Goal: Information Seeking & Learning: Learn about a topic

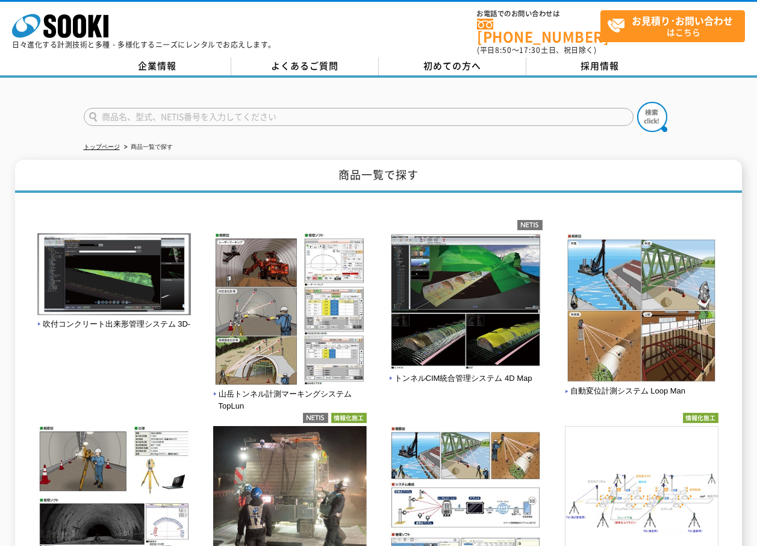
click at [152, 109] on input "text" at bounding box center [359, 117] width 550 height 18
type input "商品名、型式、NETIS番号を入力してください"
click at [266, 65] on link "よくあるご質問" at bounding box center [305, 66] width 148 height 18
click at [434, 57] on link "初めての方へ" at bounding box center [453, 66] width 148 height 18
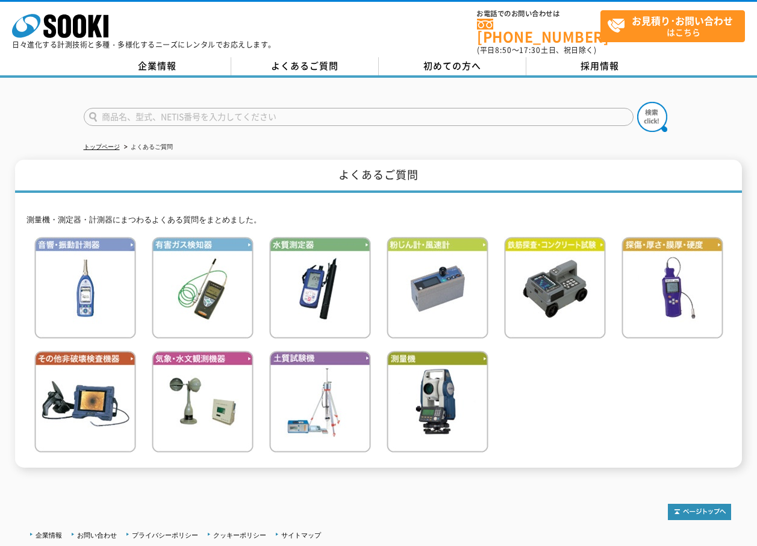
click at [143, 108] on input "text" at bounding box center [359, 117] width 550 height 18
click at [99, 108] on input "解体現場" at bounding box center [359, 117] width 550 height 18
click at [167, 113] on input "土間解体現場" at bounding box center [359, 117] width 550 height 18
type input "土間解体現場騒音計"
click at [637, 102] on button at bounding box center [652, 117] width 30 height 30
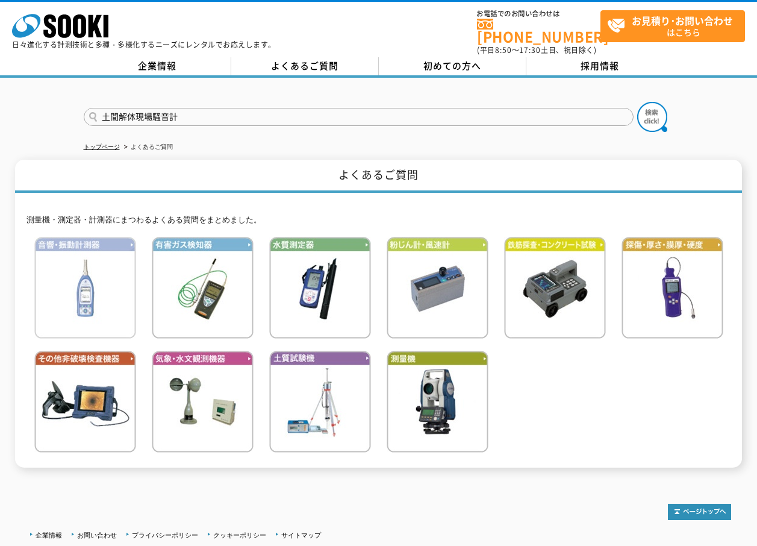
click at [93, 293] on img at bounding box center [85, 288] width 102 height 102
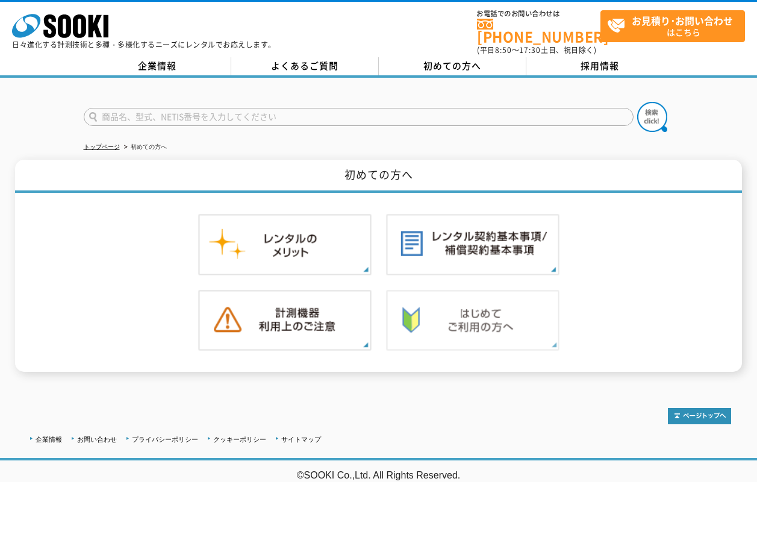
click at [452, 318] on img at bounding box center [472, 320] width 173 height 61
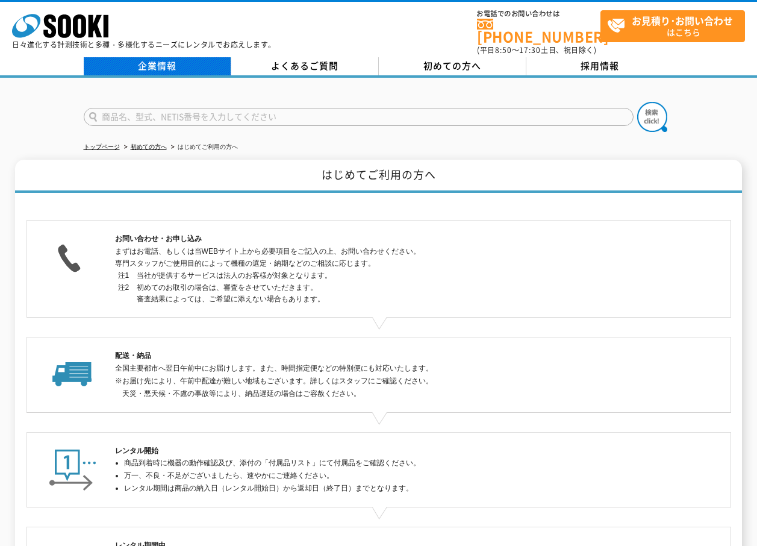
click at [160, 61] on link "企業情報" at bounding box center [158, 66] width 148 height 18
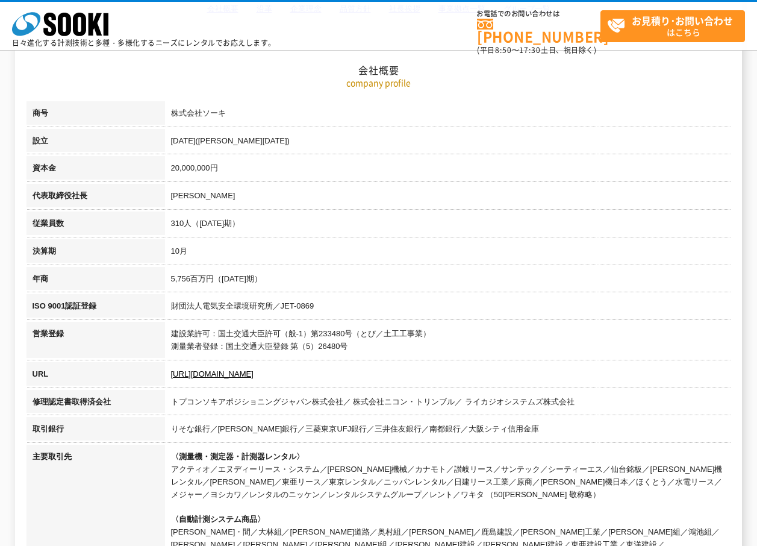
scroll to position [181, 0]
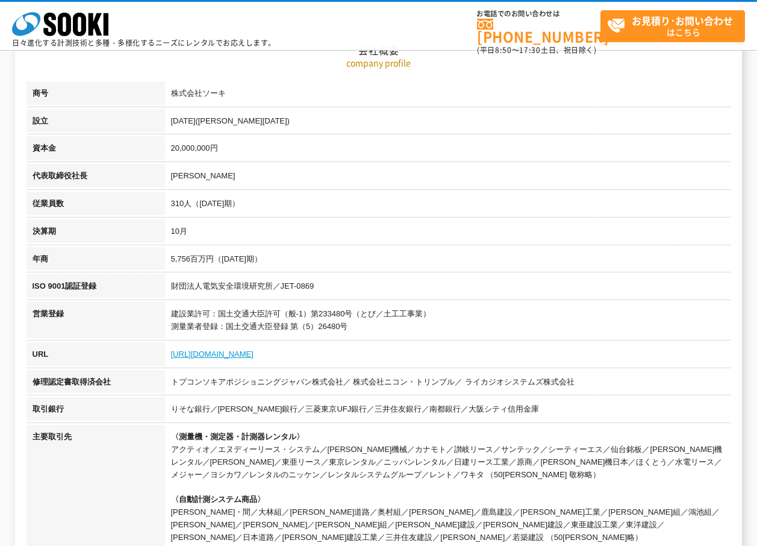
click at [205, 354] on link "https://sooki.co.jp/" at bounding box center [212, 353] width 83 height 9
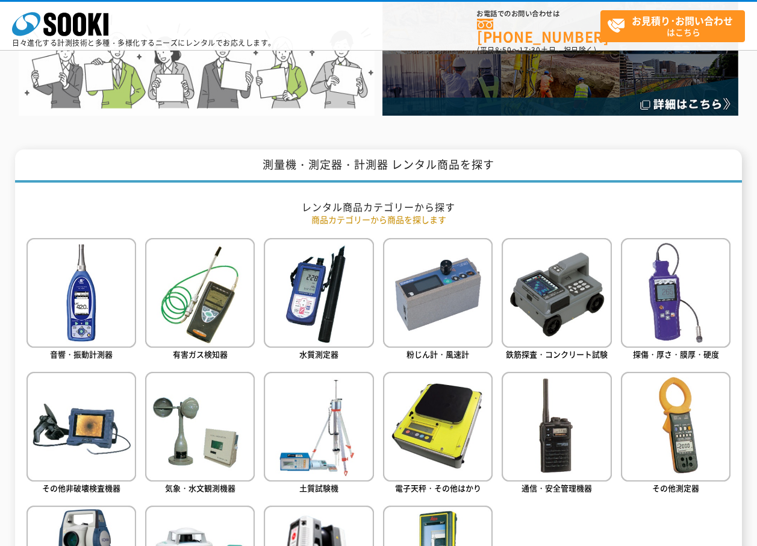
scroll to position [361, 0]
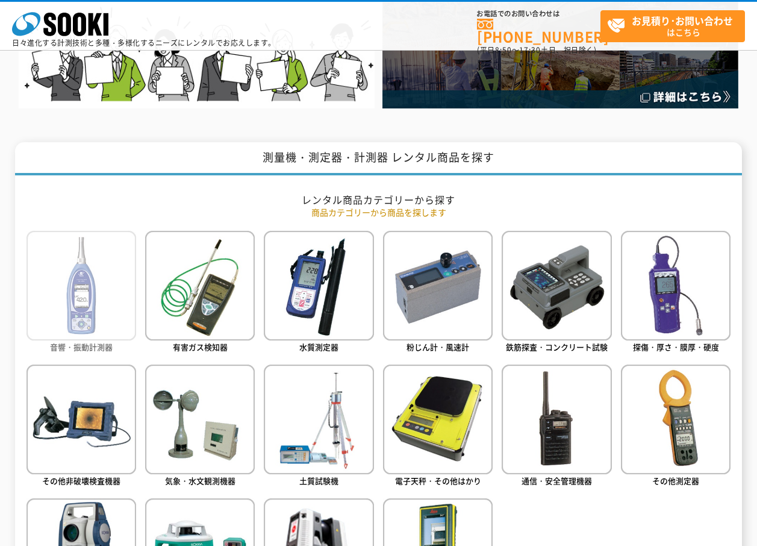
click at [67, 307] on img at bounding box center [82, 286] width 110 height 110
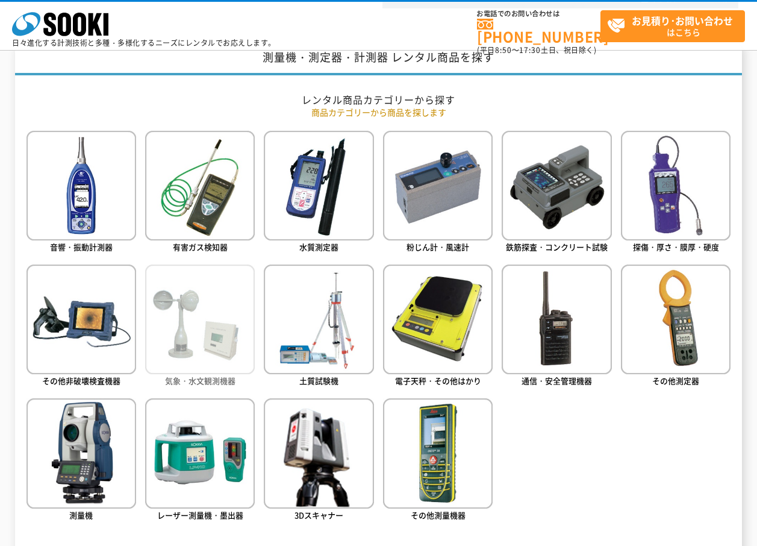
scroll to position [482, 0]
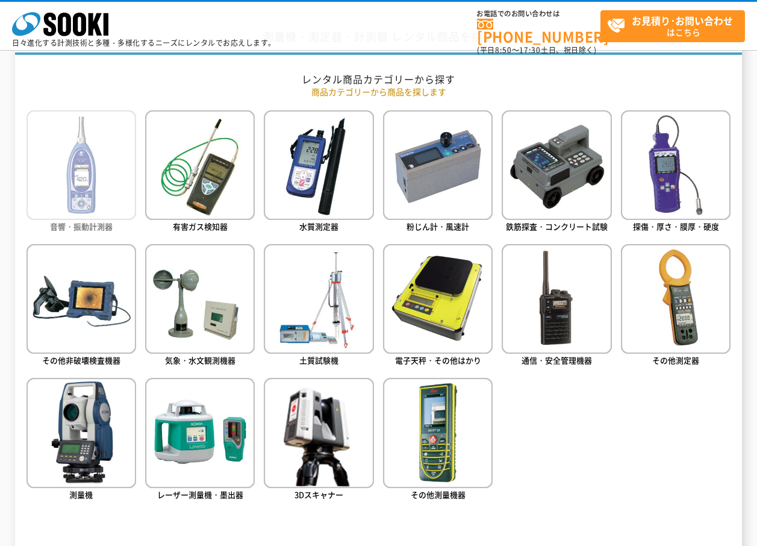
click at [88, 205] on img at bounding box center [82, 165] width 110 height 110
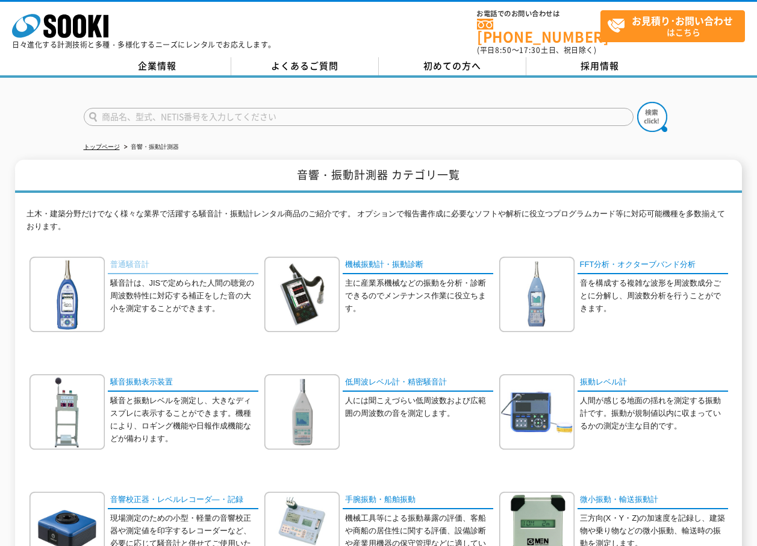
click at [133, 257] on link "普通騒音計" at bounding box center [183, 265] width 151 height 17
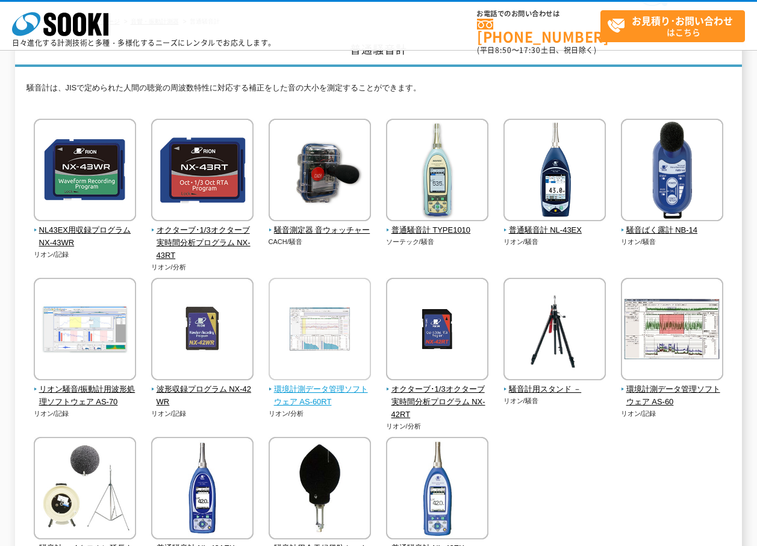
scroll to position [5, 0]
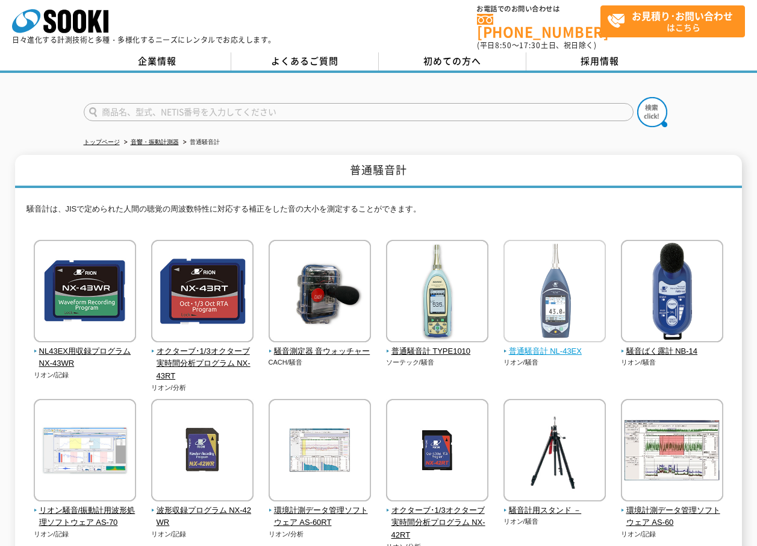
click at [557, 300] on img at bounding box center [555, 292] width 102 height 105
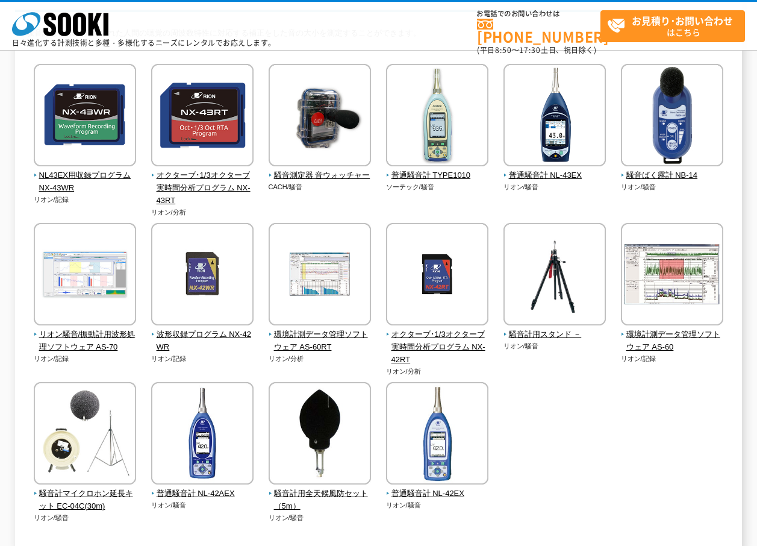
scroll to position [246, 0]
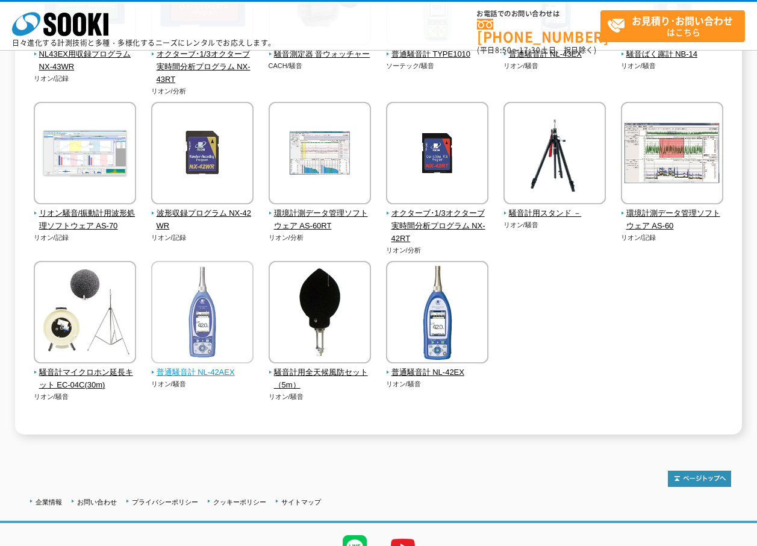
click at [205, 330] on img at bounding box center [202, 313] width 102 height 105
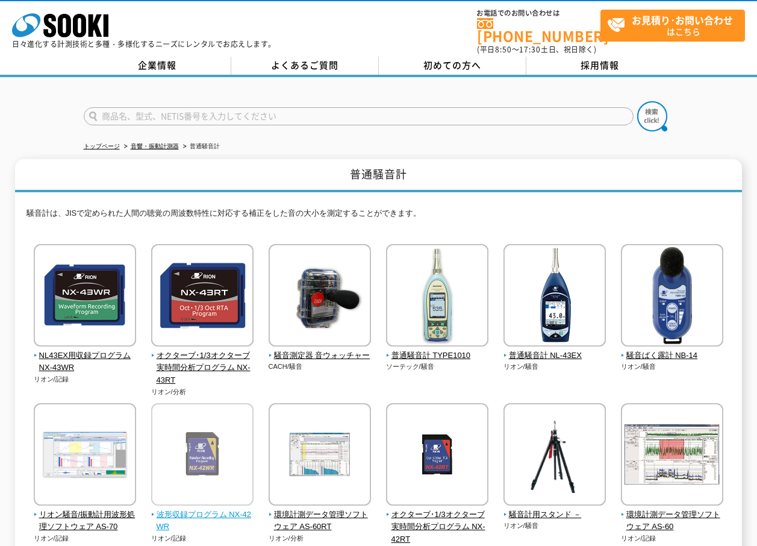
scroll to position [0, 0]
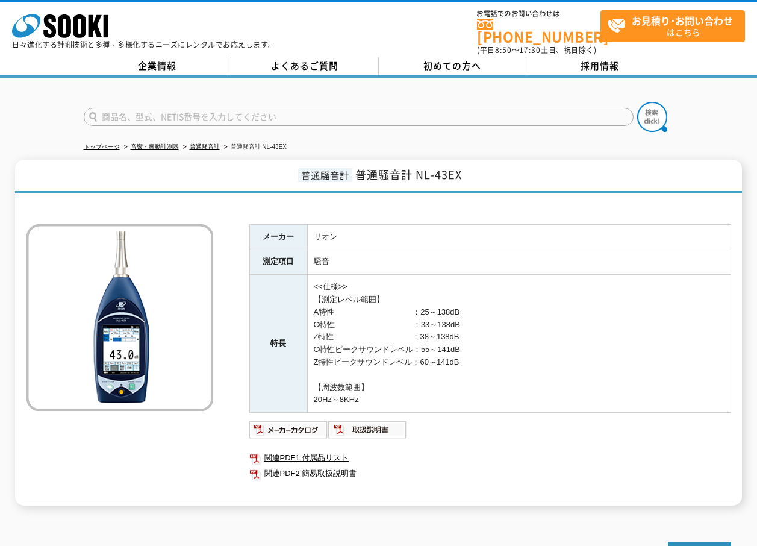
click at [542, 343] on td "<<仕様>> 【測定レベル範囲】 A特性　　　　　　　　　　：25～138dB C特性　　　　　　　　　　：33～138dB Z特性　　　　　　　　　　：38…" at bounding box center [518, 344] width 423 height 138
drag, startPoint x: 461, startPoint y: 166, endPoint x: 350, endPoint y: 171, distance: 110.9
click at [350, 171] on h1 "普通騒音計 普通騒音計 NL-43EX" at bounding box center [378, 177] width 727 height 34
copy span "普通騒音計 NL-43EX"
